Goal: Ask a question

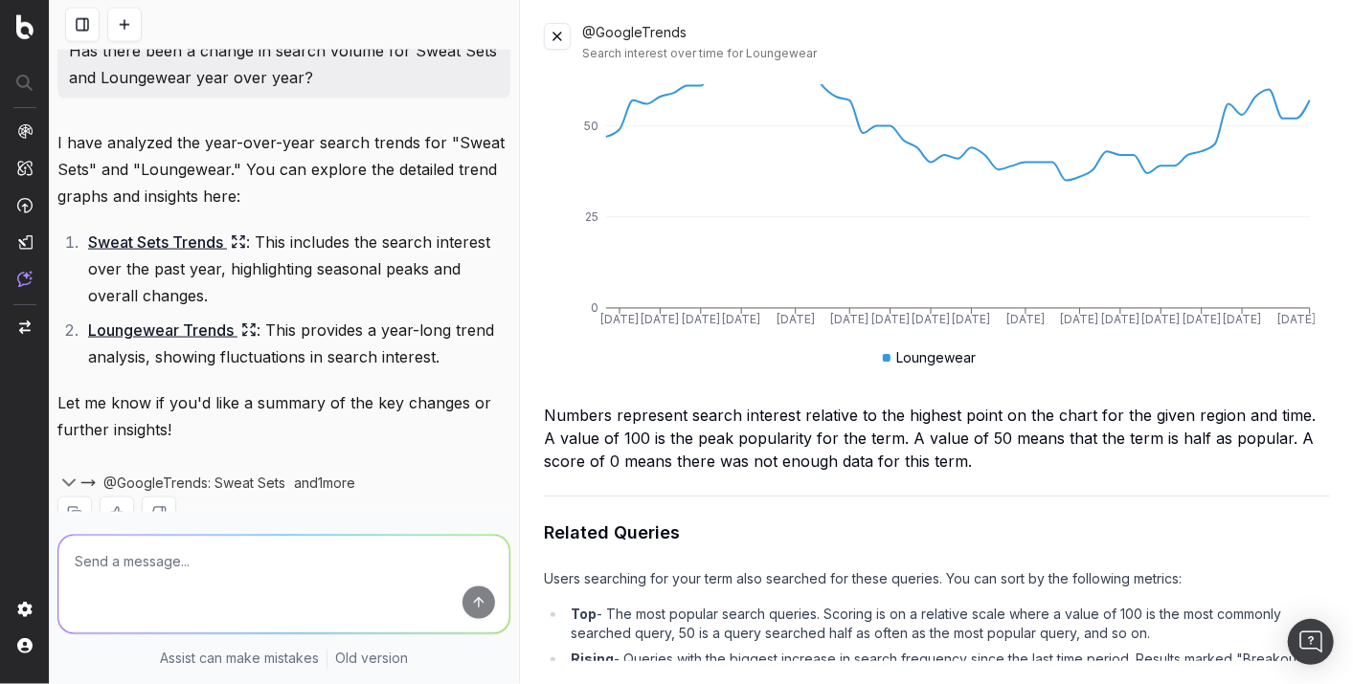
scroll to position [1509, 0]
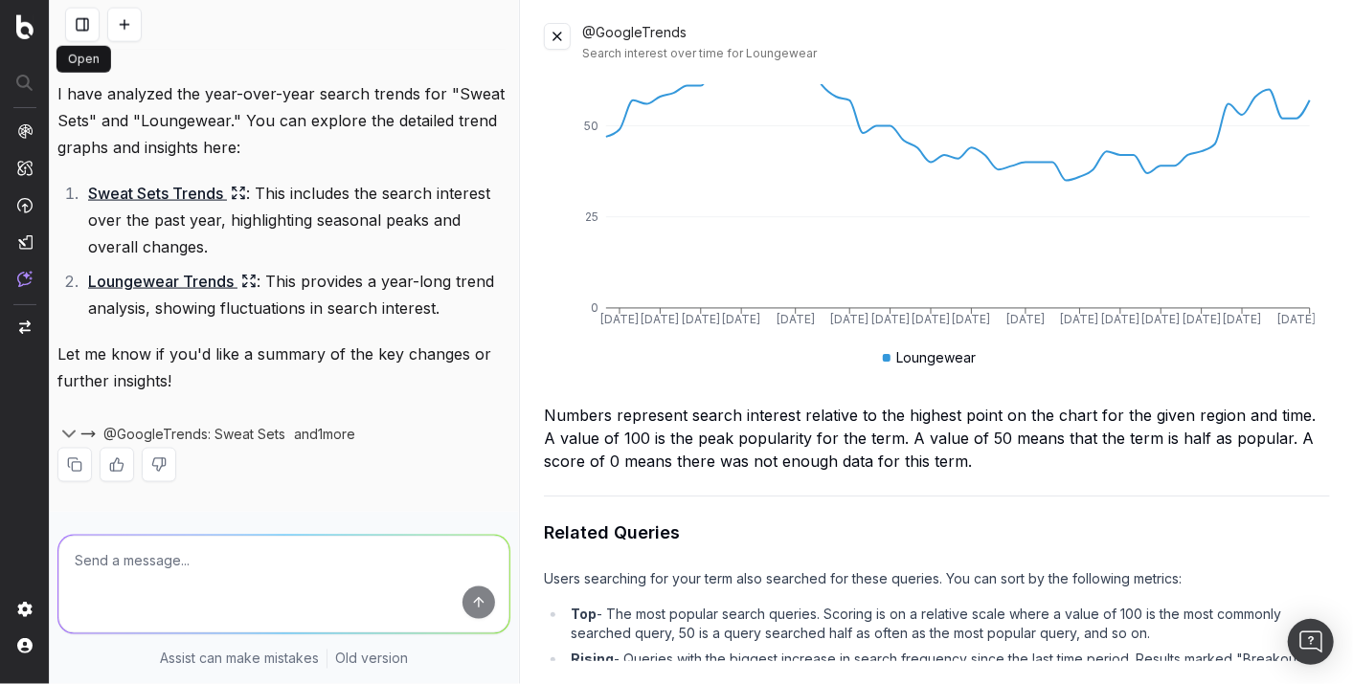
click at [78, 11] on button at bounding box center [82, 25] width 34 height 34
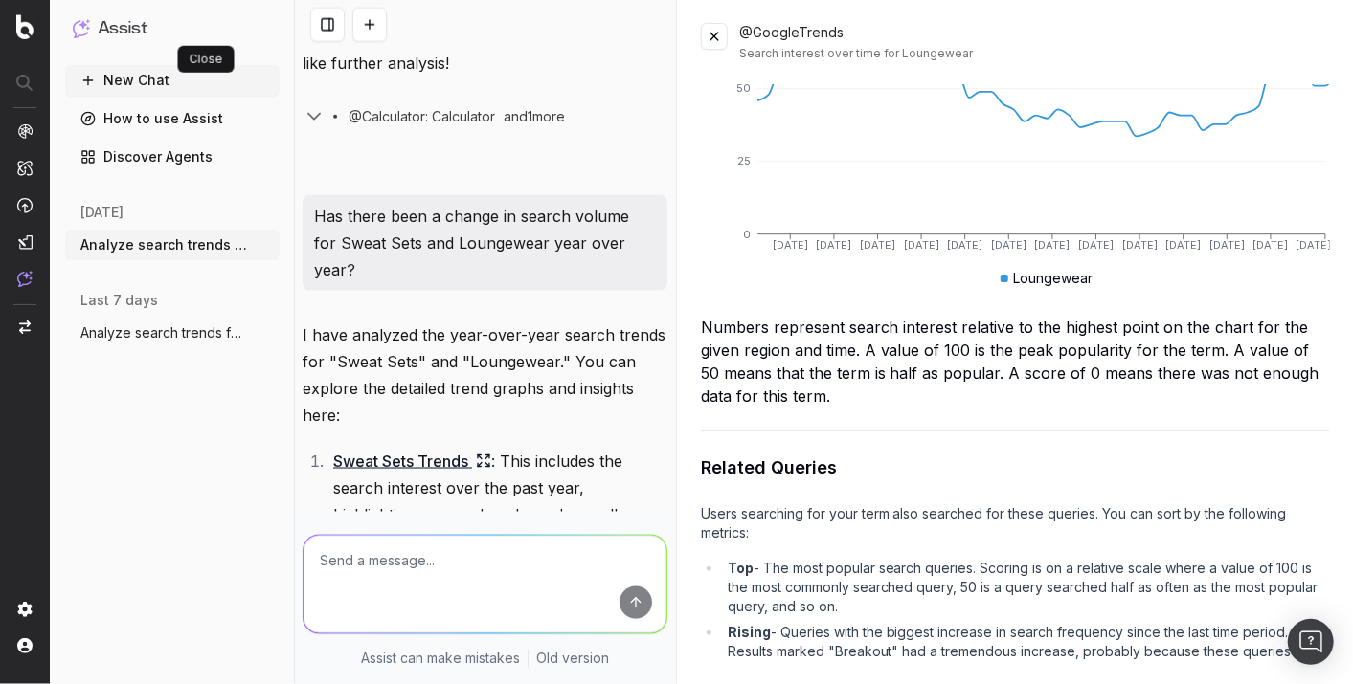
scroll to position [1723, 0]
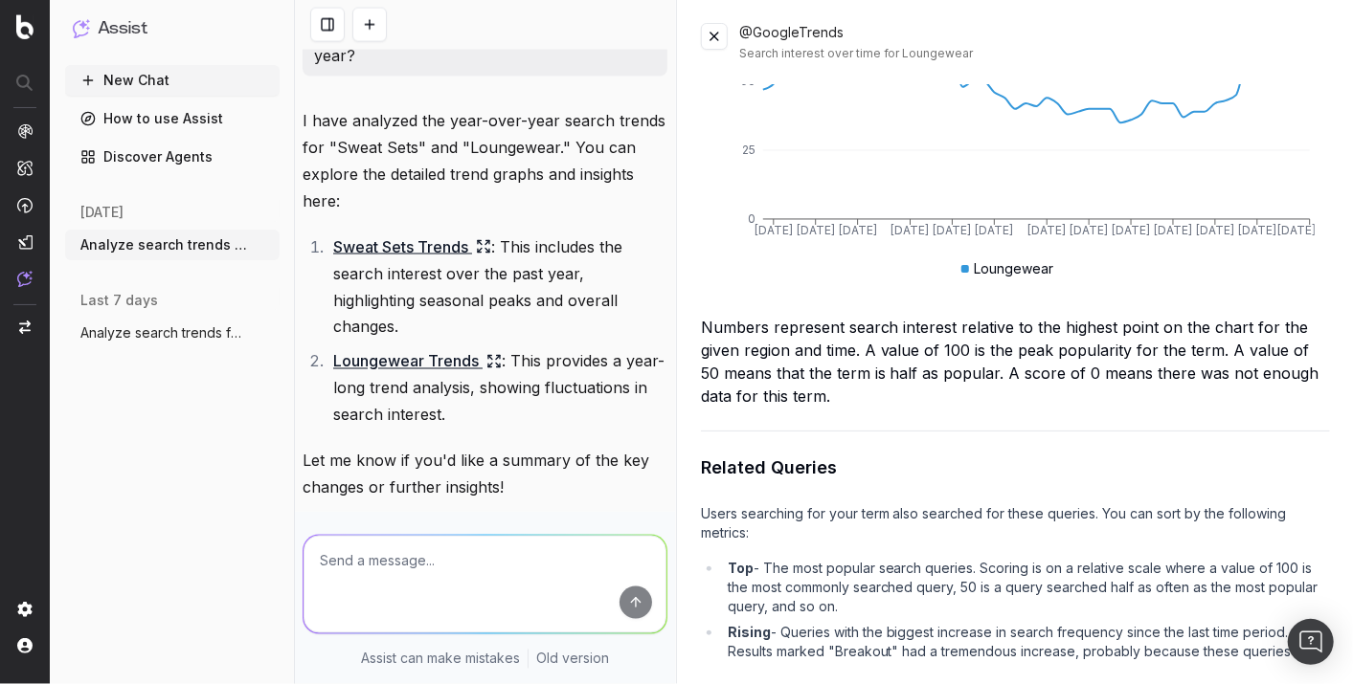
click at [188, 330] on span "Analyze search trends for: Sweat Sets, S" at bounding box center [164, 333] width 168 height 19
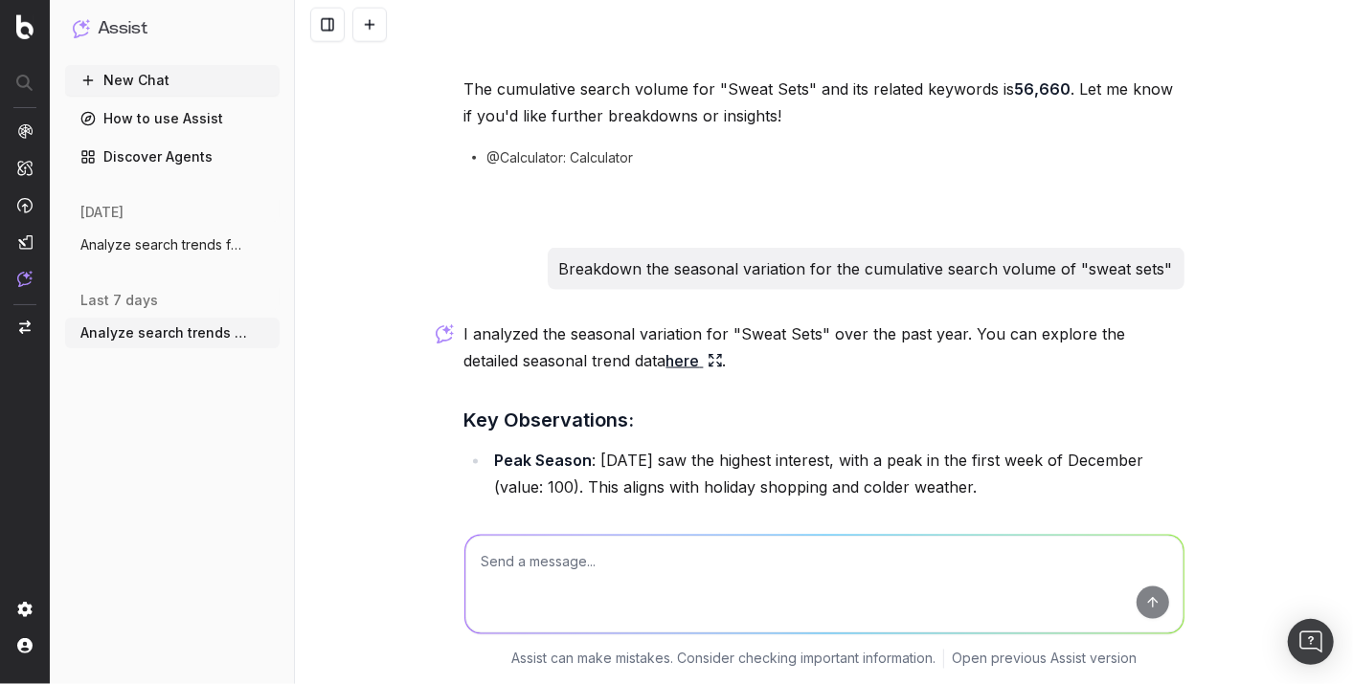
scroll to position [1405, 0]
click at [139, 253] on span "Analyze search trends for: Sweat Sets, S" at bounding box center [164, 244] width 168 height 19
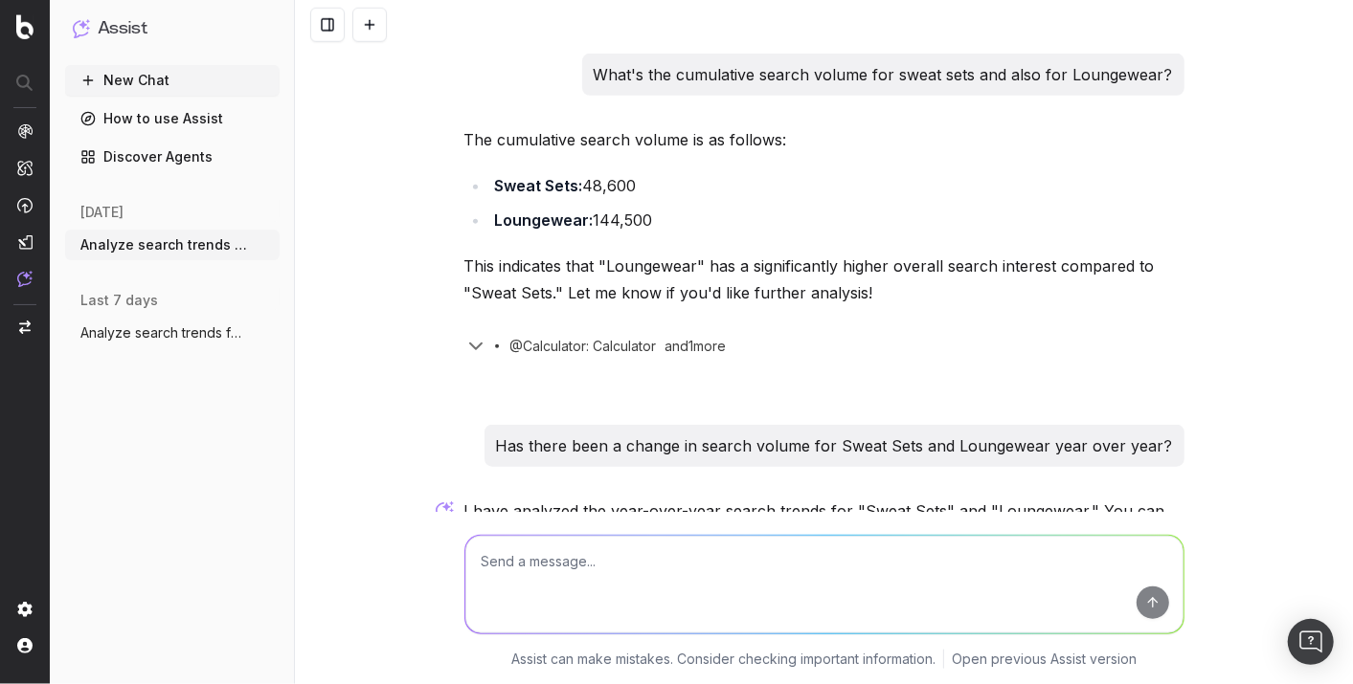
scroll to position [1160, 0]
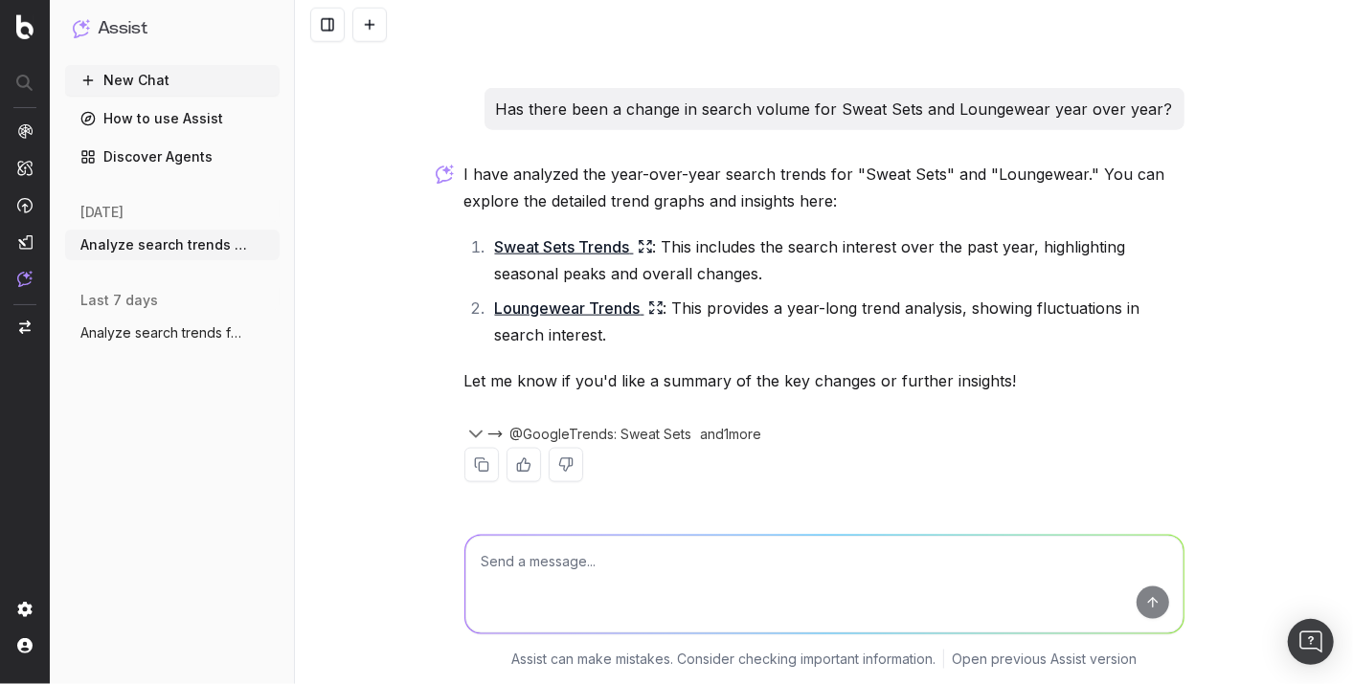
click at [734, 555] on textarea at bounding box center [824, 585] width 718 height 98
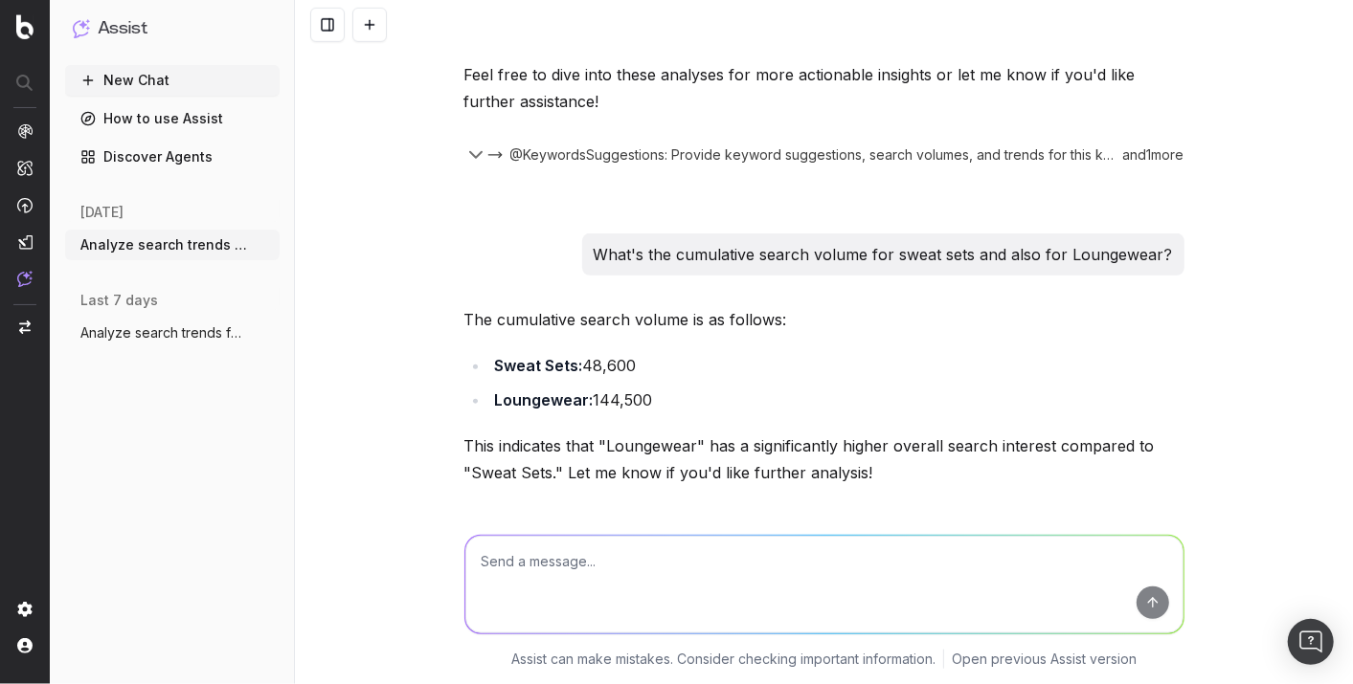
scroll to position [628, 0]
